Goal: Navigation & Orientation: Find specific page/section

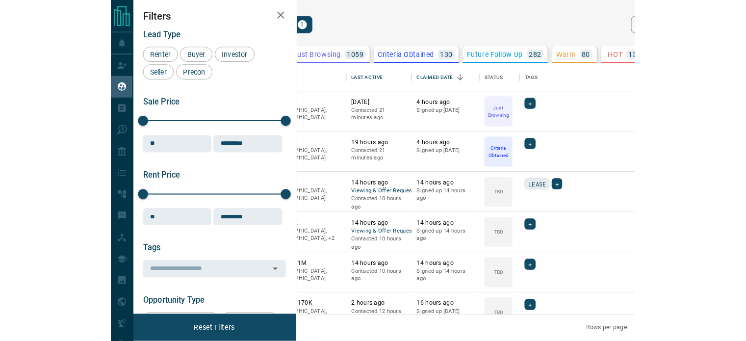
scroll to position [246, 561]
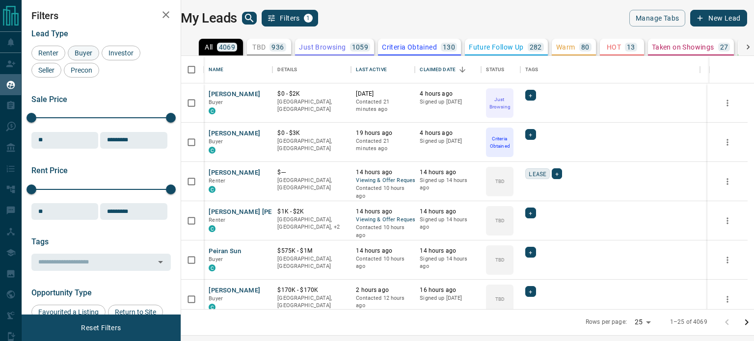
click at [86, 56] on span "Buyer" at bounding box center [83, 53] width 25 height 8
click at [114, 54] on span "Investor" at bounding box center [121, 53] width 32 height 8
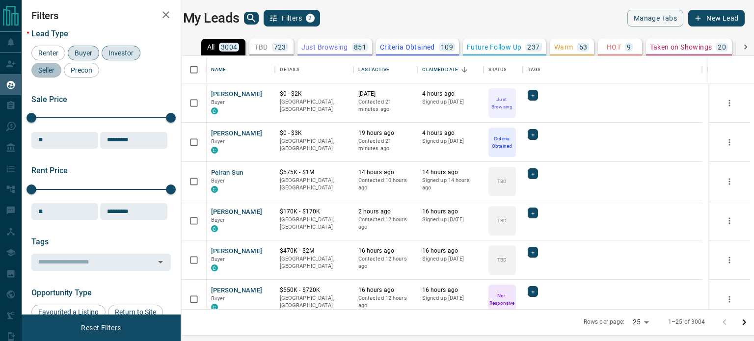
click at [52, 72] on span "Seller" at bounding box center [46, 70] width 23 height 8
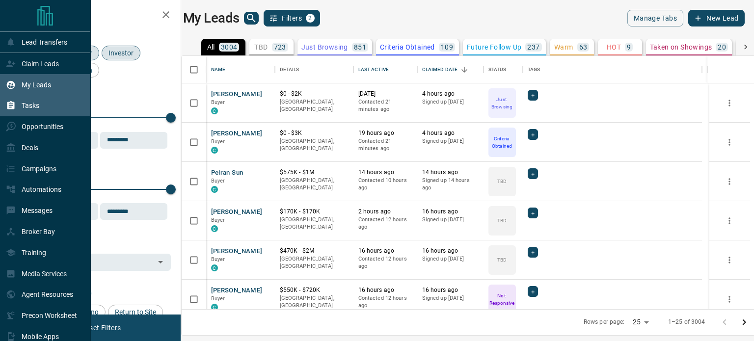
click at [15, 109] on icon at bounding box center [11, 106] width 10 height 10
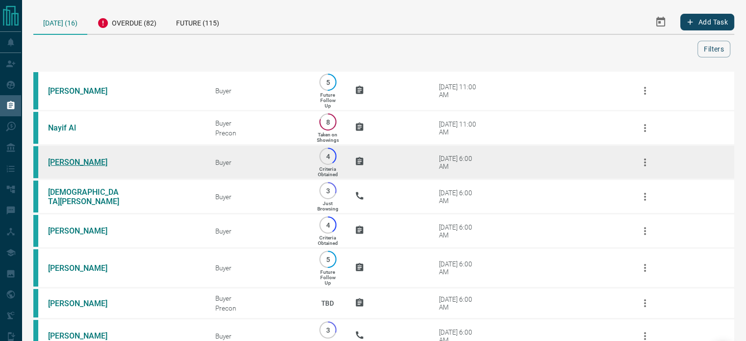
click at [82, 161] on link "[PERSON_NAME]" at bounding box center [85, 162] width 74 height 9
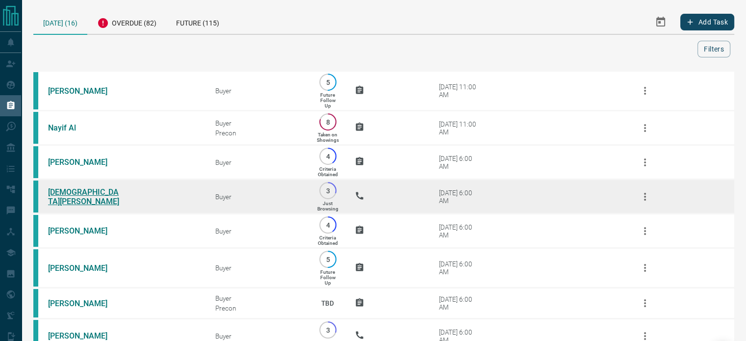
click at [79, 200] on link "[DEMOGRAPHIC_DATA][PERSON_NAME]" at bounding box center [85, 196] width 74 height 19
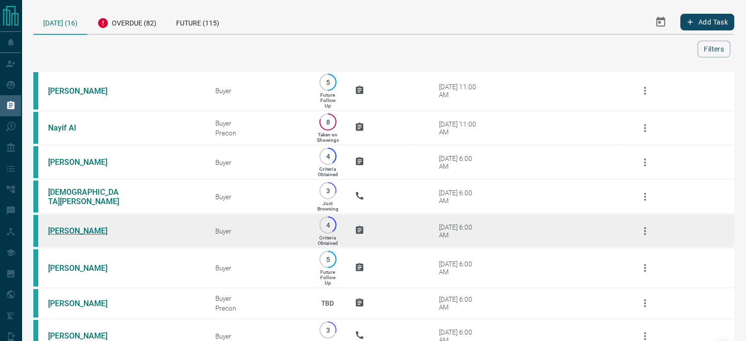
click at [75, 236] on link "[PERSON_NAME]" at bounding box center [85, 230] width 74 height 9
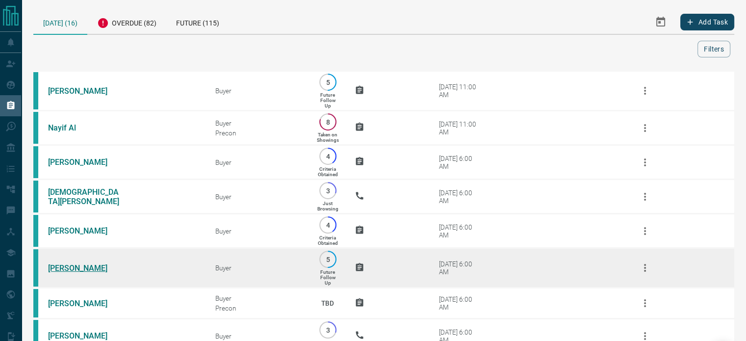
click at [77, 273] on link "[PERSON_NAME]" at bounding box center [85, 268] width 74 height 9
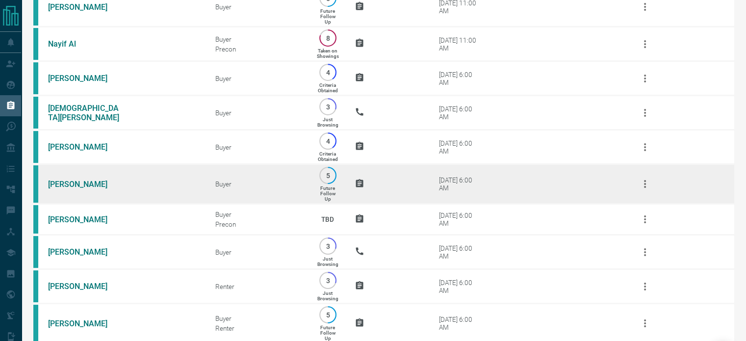
scroll to position [84, 0]
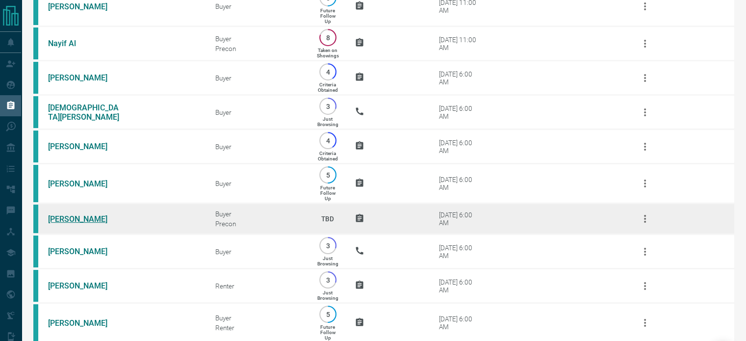
click at [78, 224] on link "[PERSON_NAME]" at bounding box center [85, 218] width 74 height 9
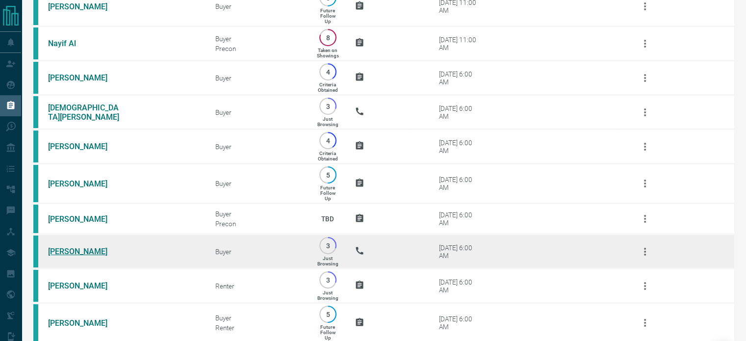
click at [85, 256] on link "[PERSON_NAME]" at bounding box center [85, 251] width 74 height 9
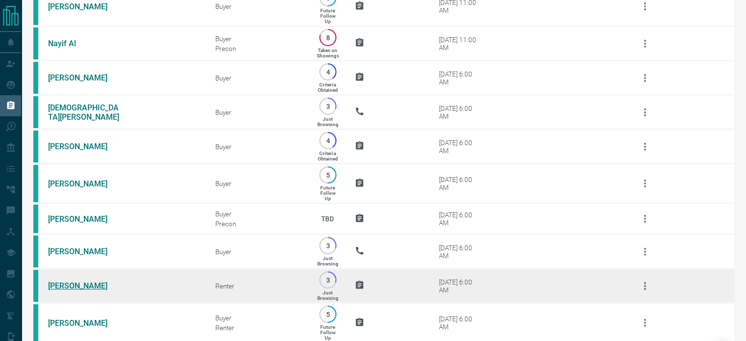
click at [66, 290] on link "[PERSON_NAME]" at bounding box center [85, 285] width 74 height 9
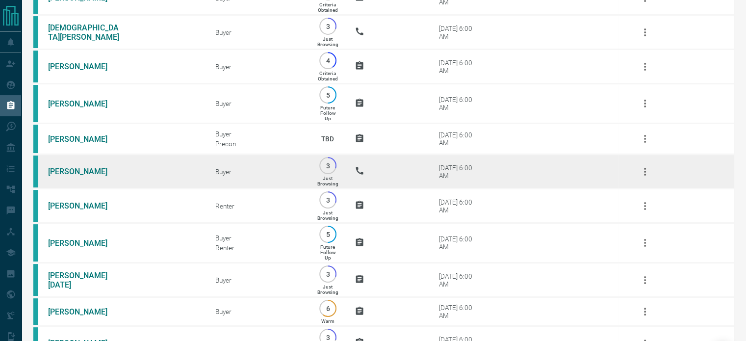
scroll to position [165, 0]
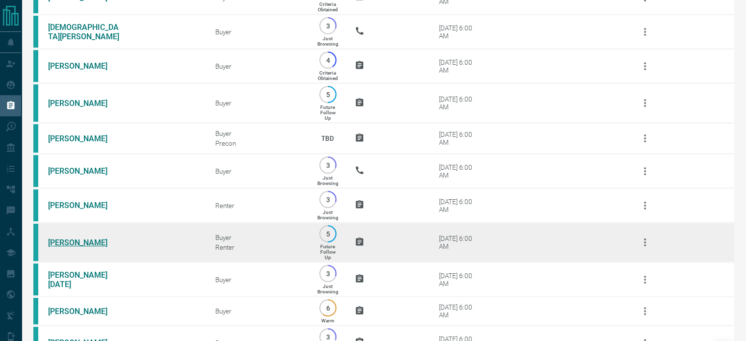
click at [61, 247] on link "[PERSON_NAME]" at bounding box center [85, 242] width 74 height 9
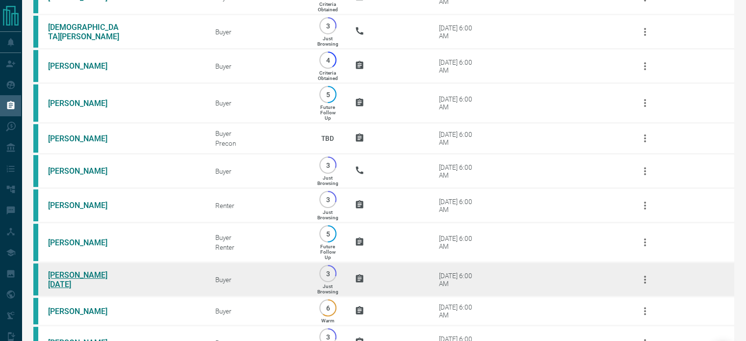
click at [72, 289] on link "[PERSON_NAME][DATE]" at bounding box center [85, 279] width 74 height 19
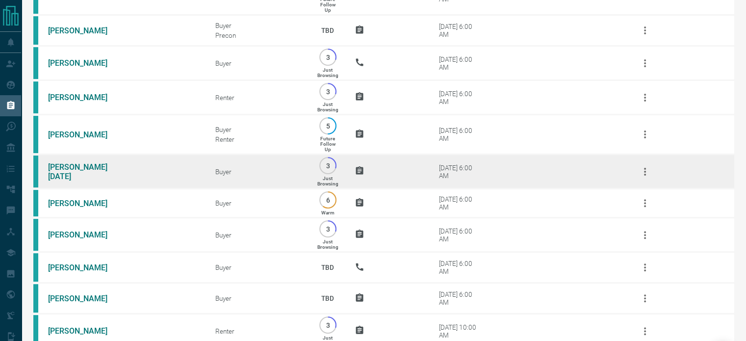
scroll to position [285, 0]
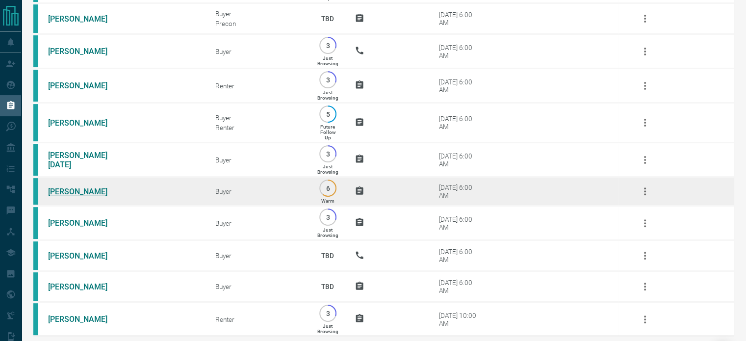
click at [76, 196] on link "[PERSON_NAME]" at bounding box center [85, 191] width 74 height 9
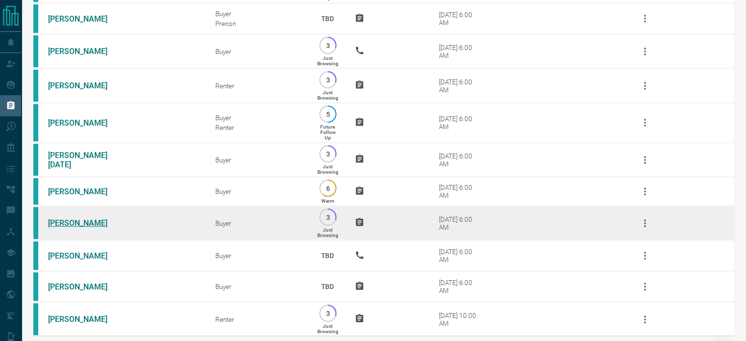
click at [80, 228] on link "[PERSON_NAME]" at bounding box center [85, 222] width 74 height 9
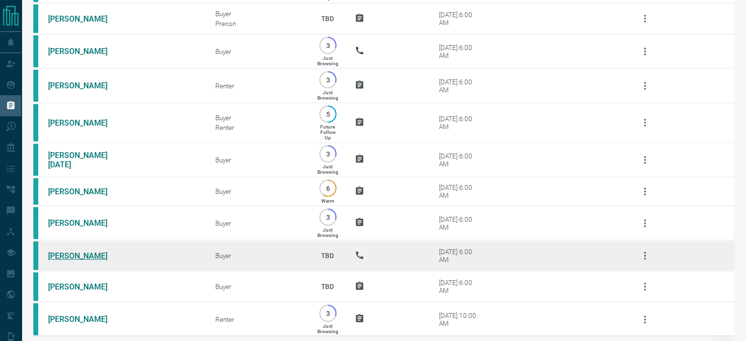
scroll to position [339, 0]
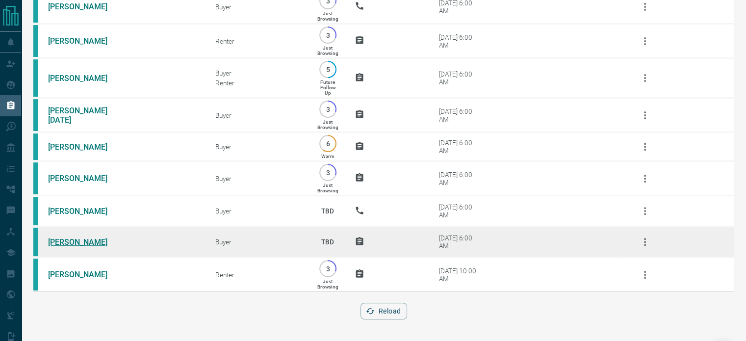
click at [74, 245] on link "[PERSON_NAME]" at bounding box center [85, 242] width 74 height 9
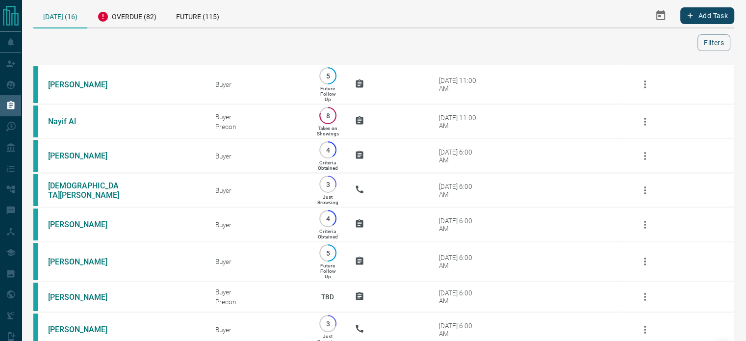
scroll to position [0, 0]
